Goal: Transaction & Acquisition: Purchase product/service

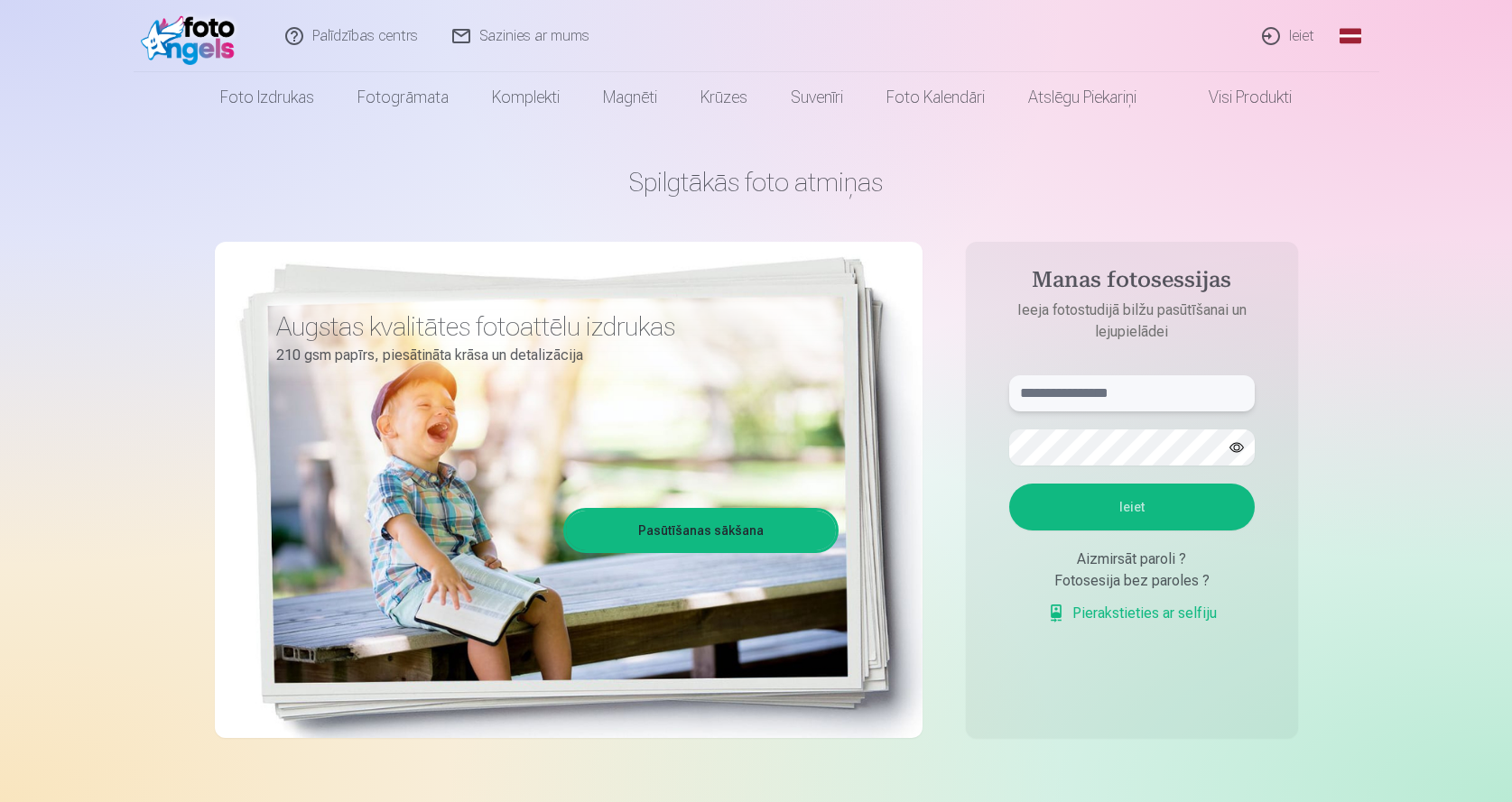
click at [1050, 392] on input "text" at bounding box center [1132, 393] width 246 height 36
type input "**********"
click at [1112, 503] on button "Ieiet" at bounding box center [1132, 507] width 246 height 47
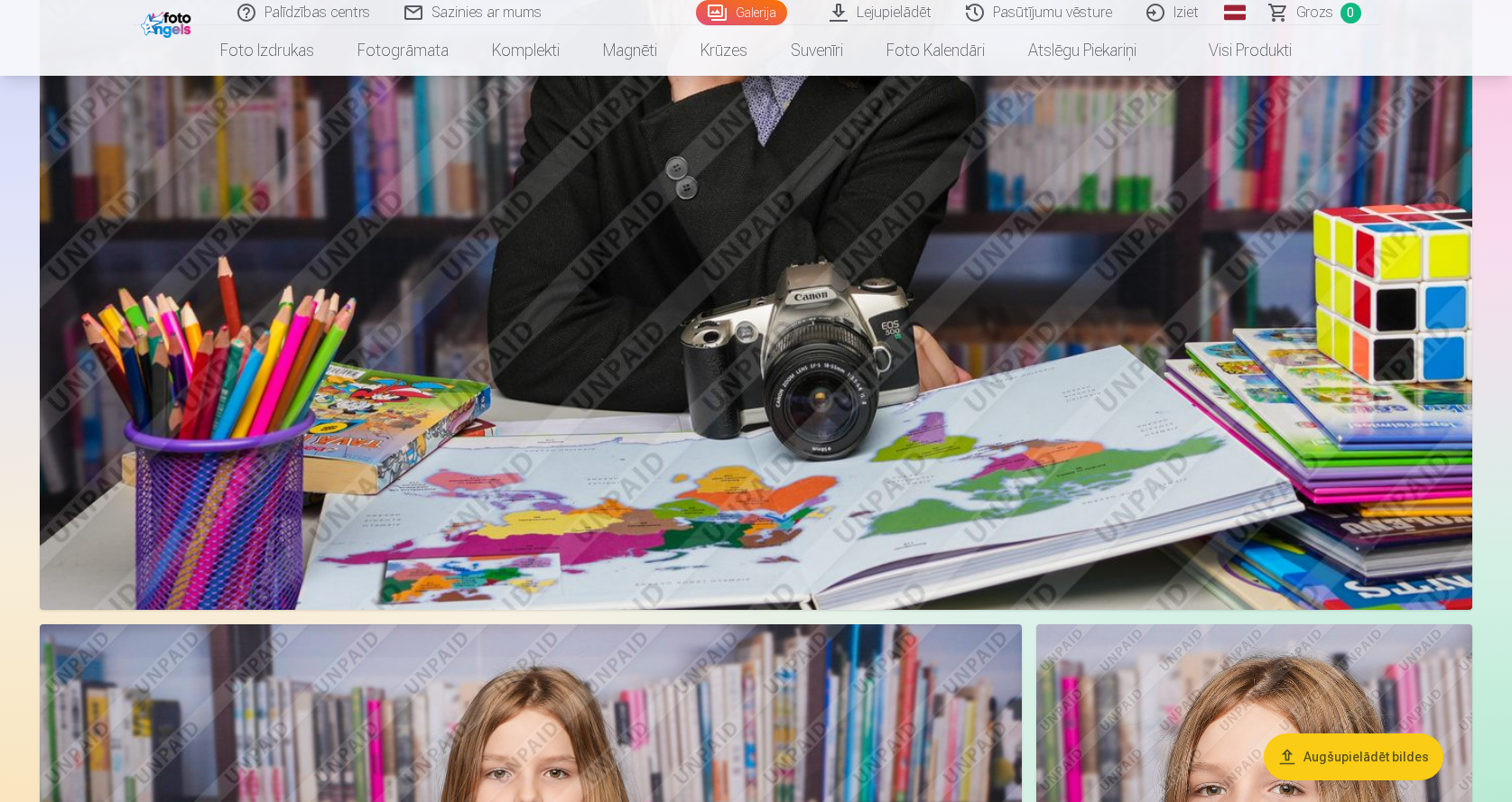
scroll to position [2617, 0]
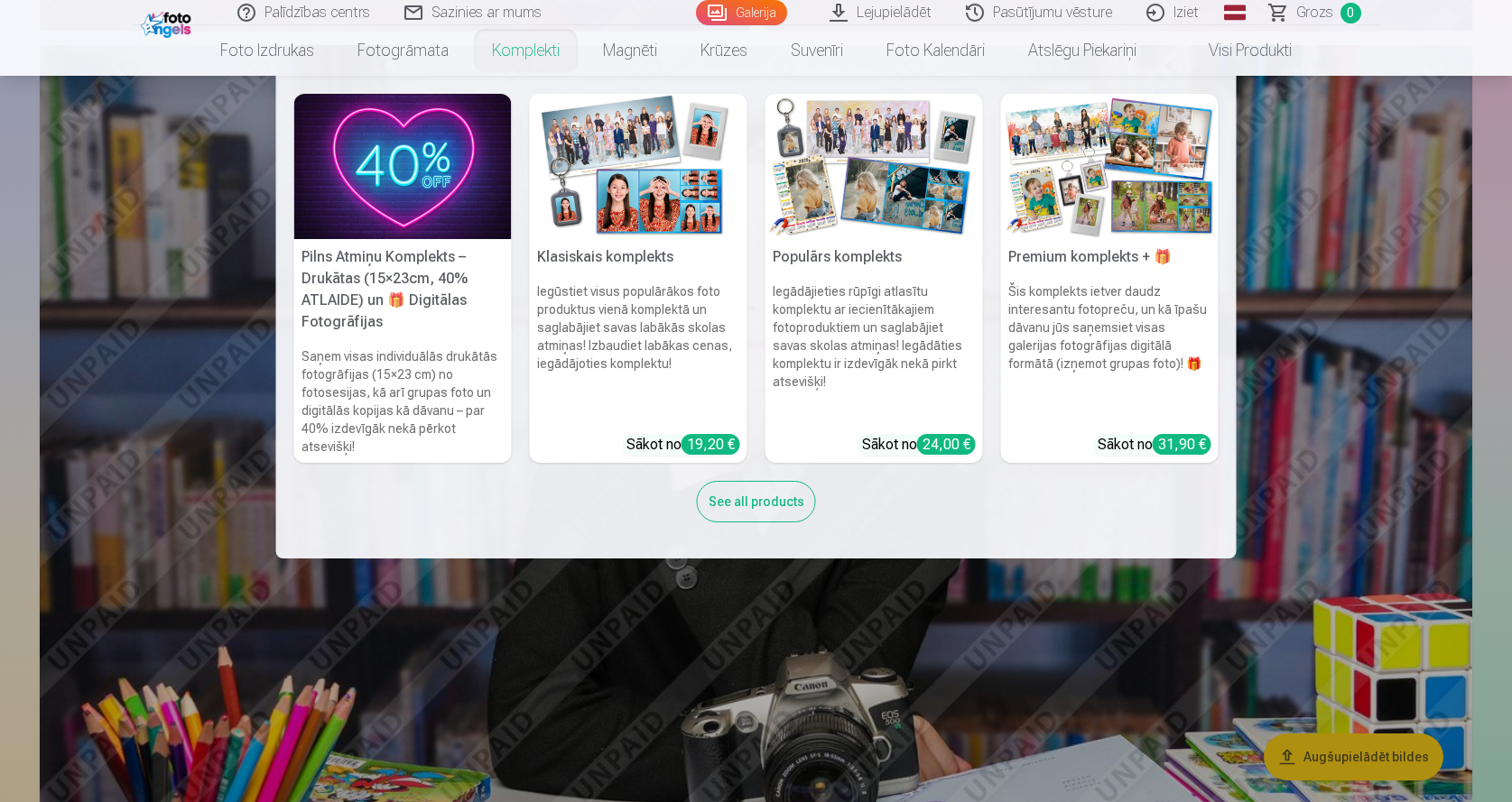
click at [519, 54] on link "Komplekti" at bounding box center [526, 50] width 111 height 50
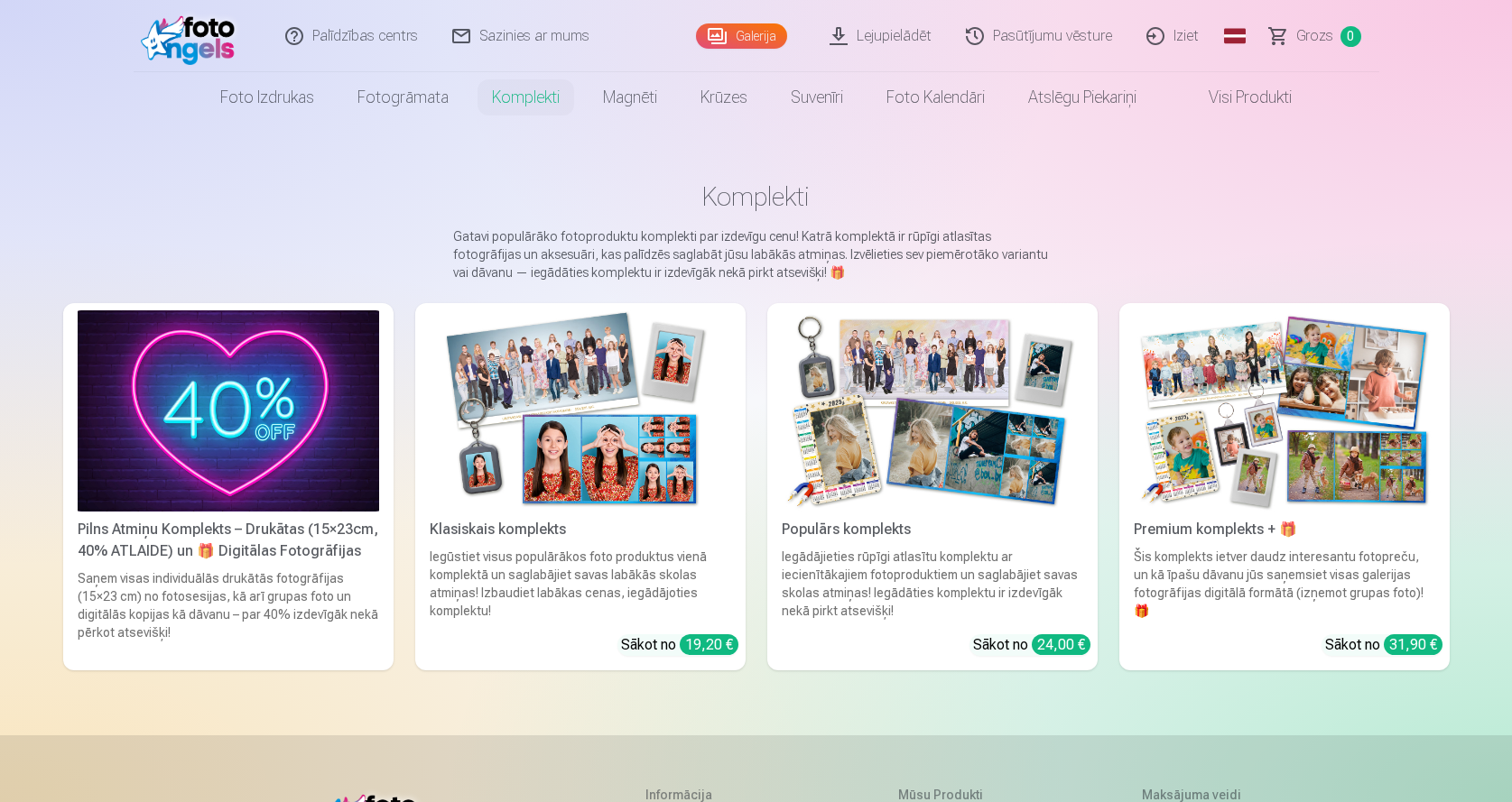
click at [1337, 589] on div "Šis komplekts ietver daudz interesantu fotopreču, un kā īpašu dāvanu jūs saņems…" at bounding box center [1285, 584] width 316 height 72
